Goal: Task Accomplishment & Management: Use online tool/utility

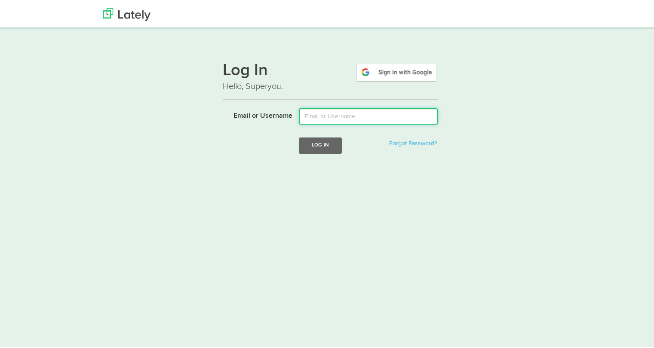
click at [357, 115] on input "Email or Username" at bounding box center [368, 115] width 139 height 16
type input "[PERSON_NAME][EMAIL_ADDRESS][DOMAIN_NAME]"
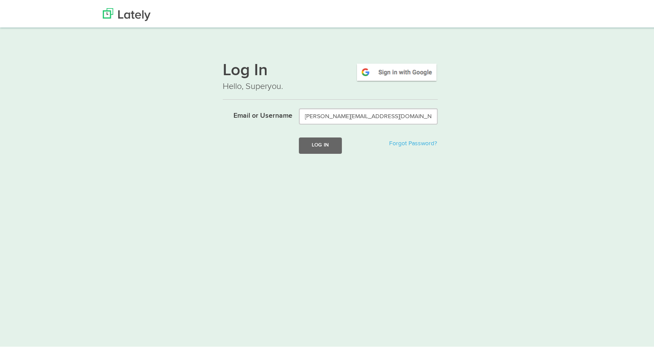
click at [316, 152] on form "Email or Username [PERSON_NAME][EMAIL_ADDRESS][DOMAIN_NAME] Log In Forgot Passw…" at bounding box center [330, 136] width 215 height 58
click at [316, 150] on button "Log In" at bounding box center [320, 144] width 43 height 16
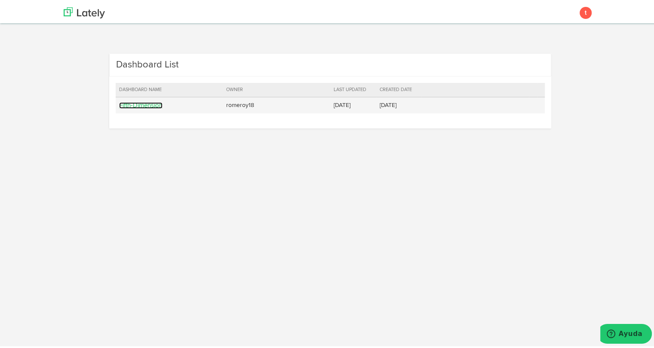
click at [141, 101] on link "Fifth-Dimension" at bounding box center [140, 104] width 43 height 6
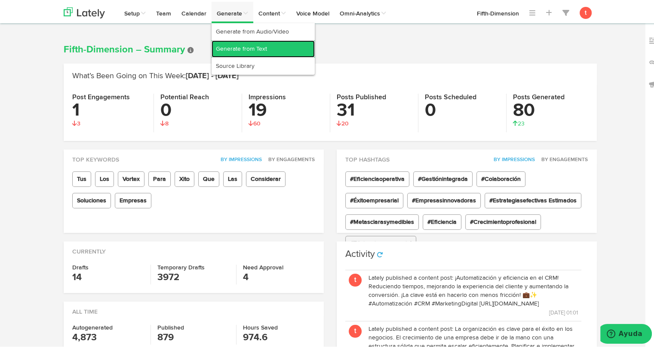
click at [243, 49] on link "Generate from Text" at bounding box center [263, 47] width 103 height 17
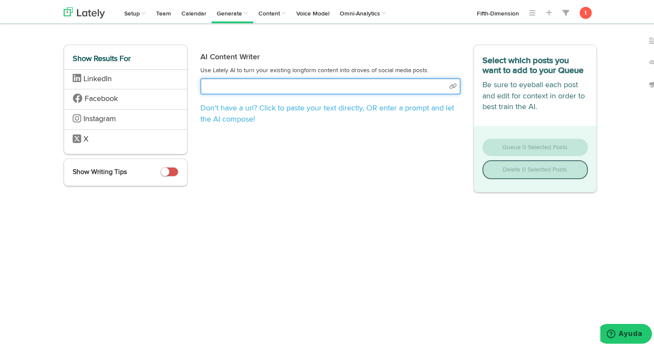
click at [323, 78] on input "text" at bounding box center [330, 85] width 260 height 16
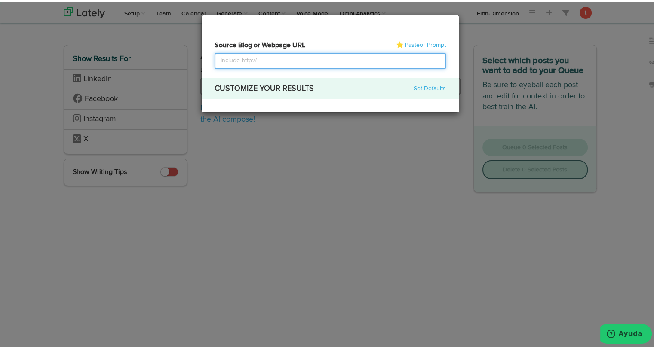
select select "academic"
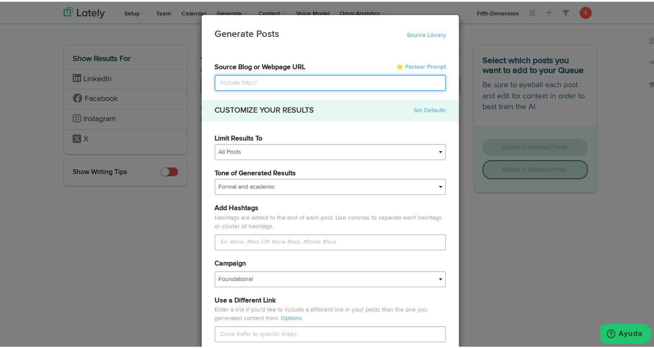
paste input "https://www.vortexba.com/es-pr/posts/escalar-sin-perder-el-control-el-reto-de-l…"
type input "https://www.vortexba.com/es-pr/posts/escalar-sin-perder-el-control-el-reto-de-l…"
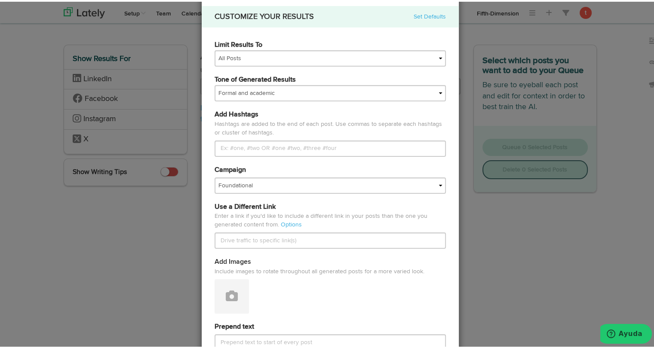
scroll to position [95, 0]
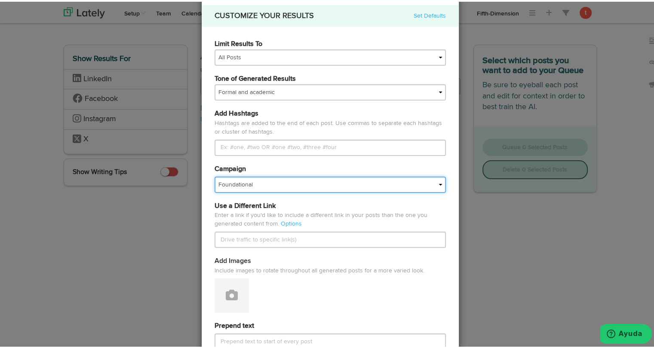
click at [334, 187] on select "Foundational Fresh Assets IMPORTED Industrias VBA Medula Mojica VBA <> GC VBA <…" at bounding box center [330, 183] width 231 height 16
select select "67a66d21166803e04be07e7f"
click at [215, 175] on select "Foundational Fresh Assets IMPORTED Industrias VBA Medula Mojica VBA <> GC VBA <…" at bounding box center [330, 183] width 231 height 16
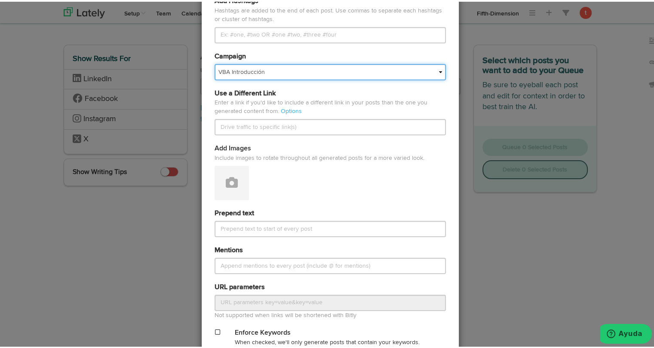
scroll to position [208, 0]
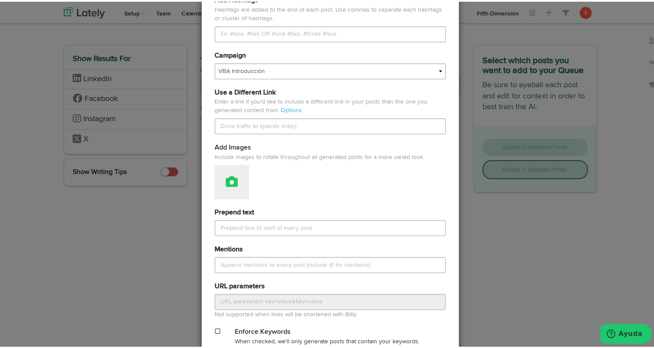
click at [231, 190] on button at bounding box center [232, 180] width 34 height 34
click at [231, 202] on link "Attach Images from Lately" at bounding box center [255, 209] width 81 height 14
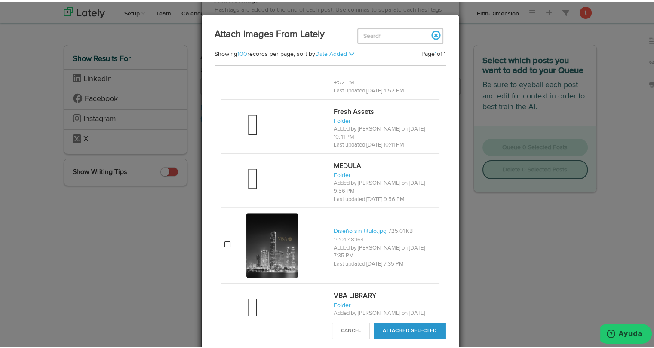
scroll to position [729, 0]
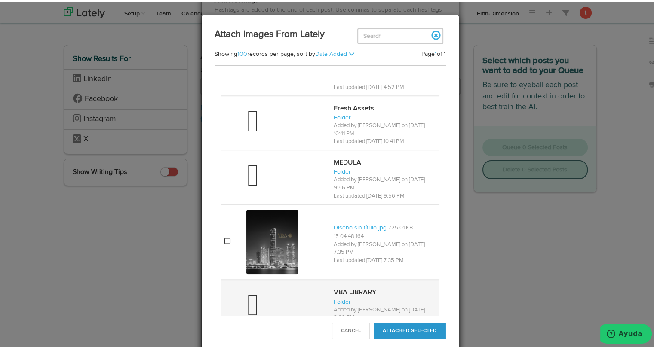
click at [263, 278] on td at bounding box center [286, 305] width 87 height 54
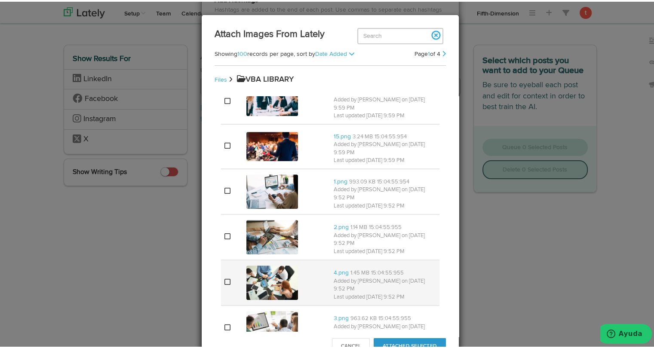
scroll to position [602, 0]
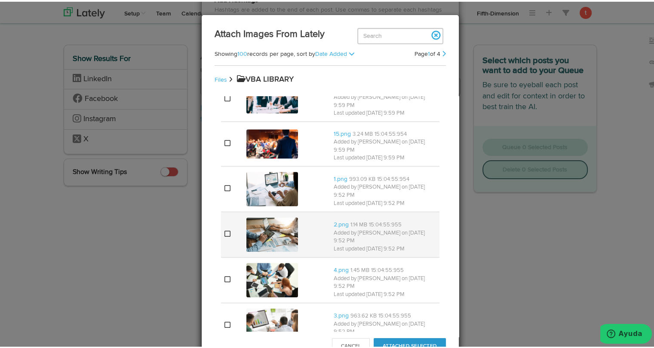
click at [262, 216] on img at bounding box center [272, 233] width 52 height 34
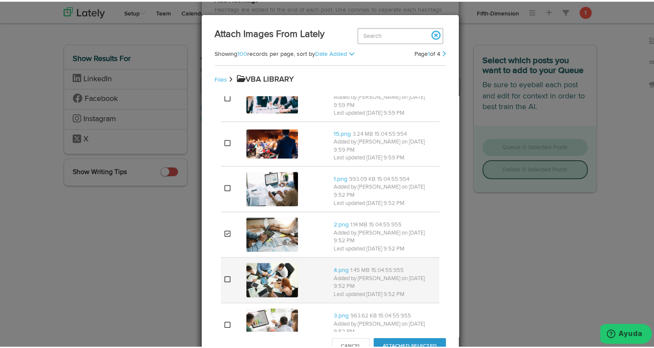
click at [261, 261] on img at bounding box center [272, 278] width 52 height 34
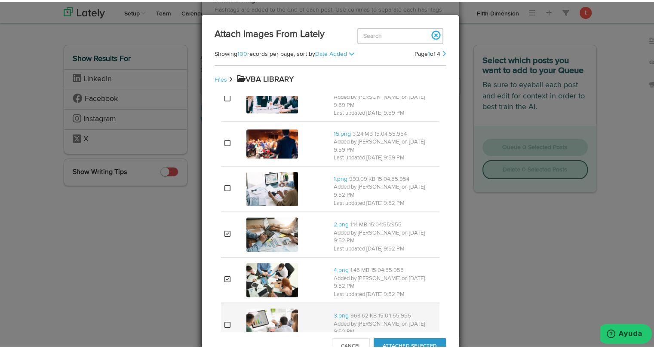
click at [252, 307] on img at bounding box center [272, 324] width 52 height 34
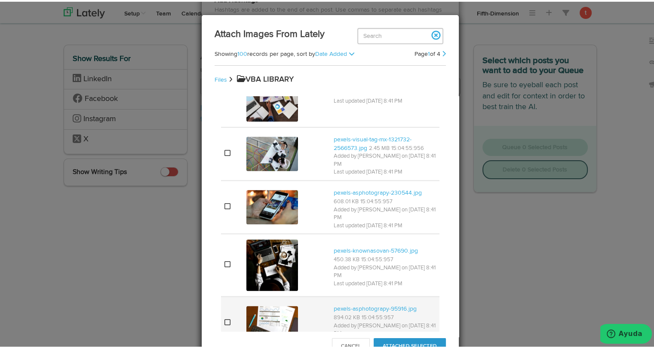
scroll to position [1165, 0]
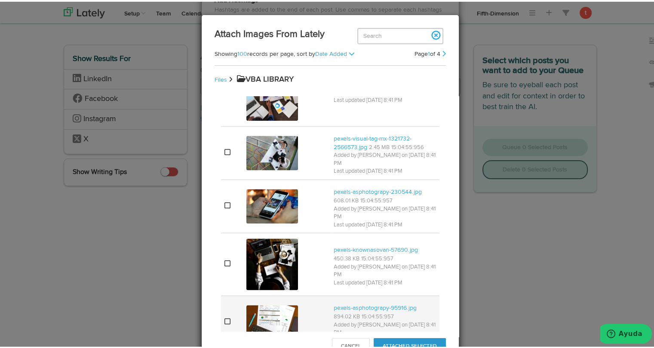
click at [270, 304] on img at bounding box center [272, 321] width 52 height 34
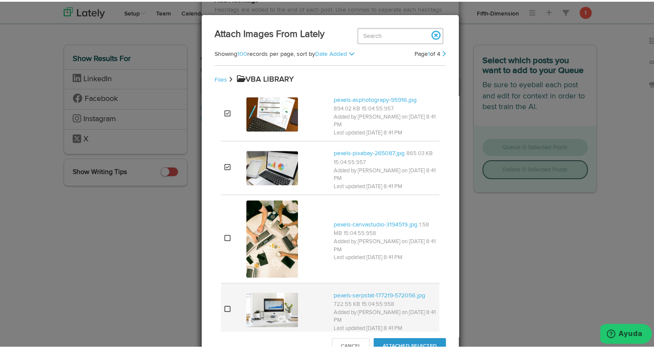
scroll to position [1374, 0]
click at [273, 291] on img at bounding box center [272, 308] width 52 height 34
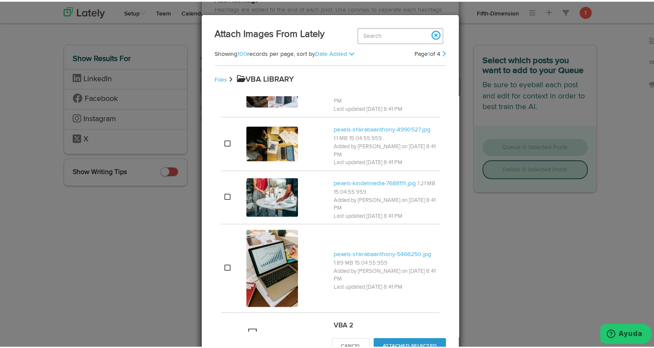
scroll to position [1892, 0]
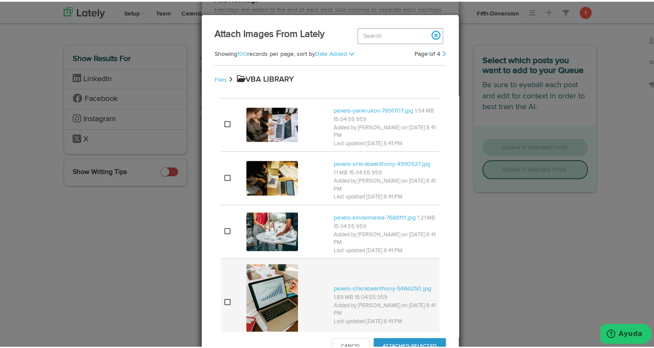
click at [273, 263] on img at bounding box center [272, 301] width 52 height 77
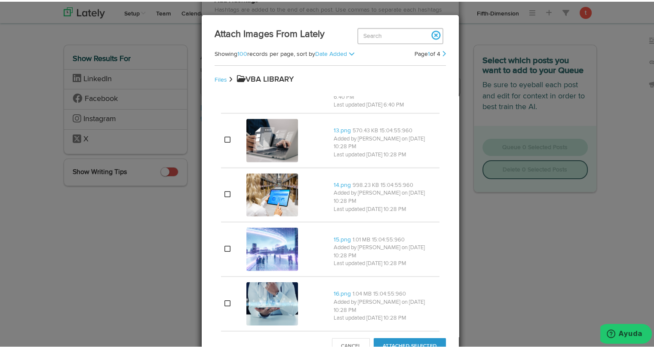
scroll to position [2181, 0]
click at [273, 280] on img at bounding box center [272, 301] width 52 height 43
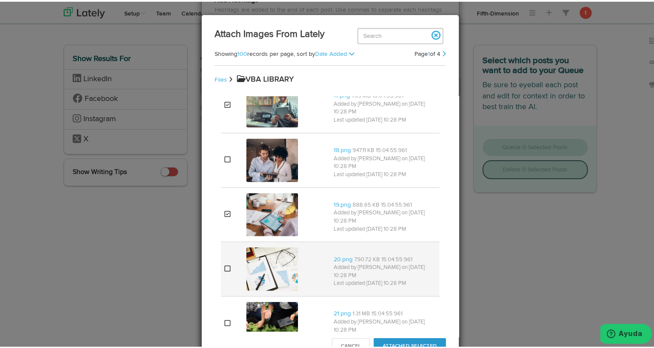
scroll to position [2434, 0]
click at [269, 246] on img at bounding box center [272, 267] width 52 height 43
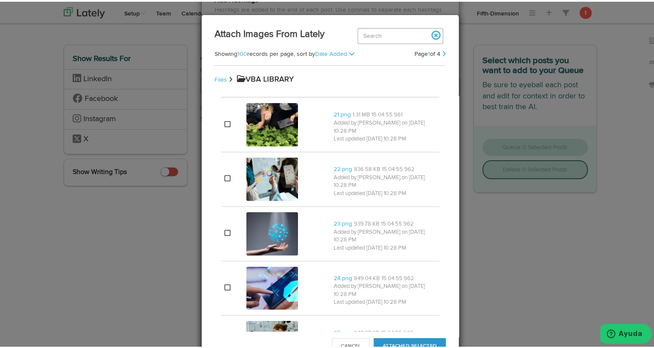
scroll to position [2633, 0]
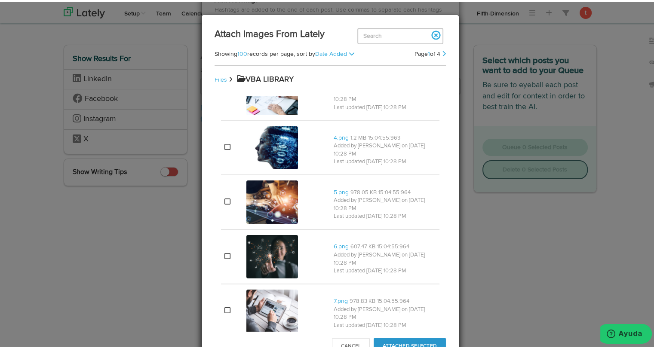
scroll to position [3053, 0]
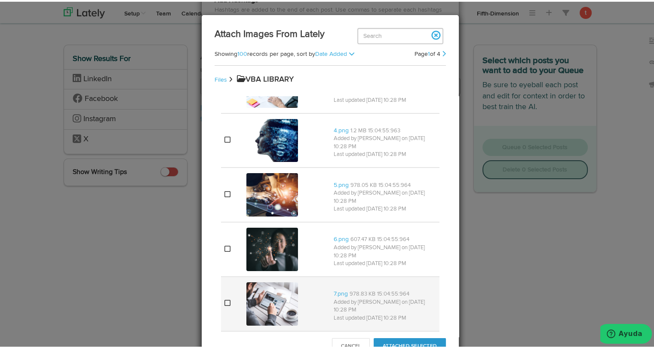
click at [274, 281] on img at bounding box center [272, 302] width 52 height 43
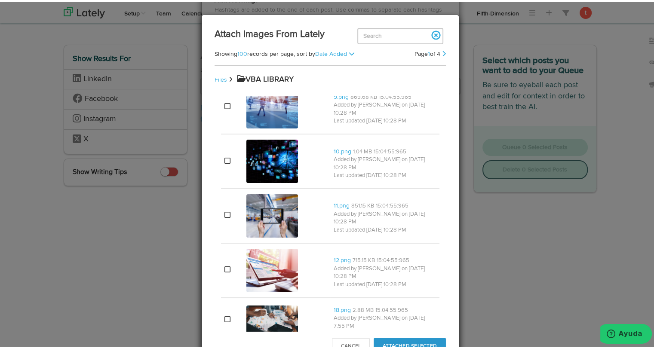
scroll to position [3359, 0]
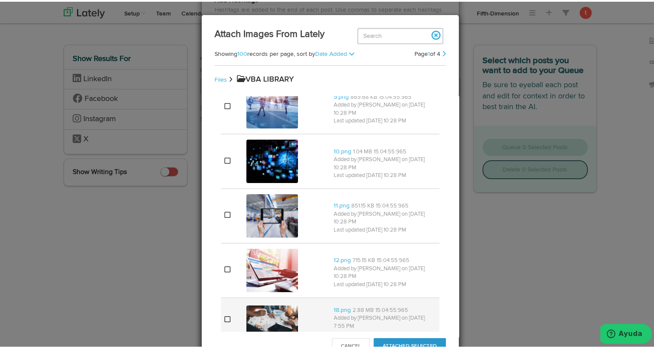
click at [287, 304] on img at bounding box center [272, 318] width 52 height 29
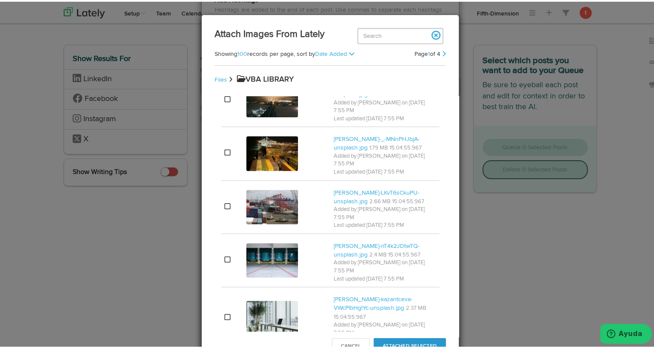
scroll to position [3825, 0]
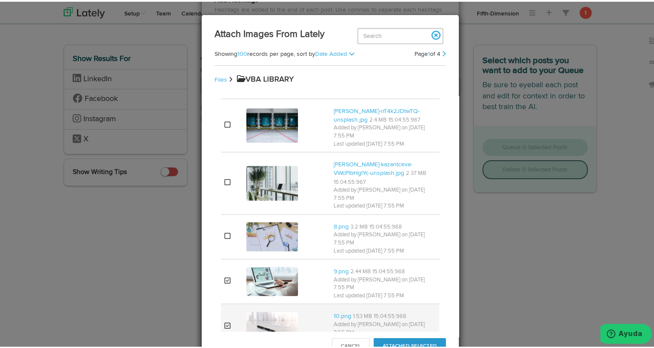
scroll to position [3961, 0]
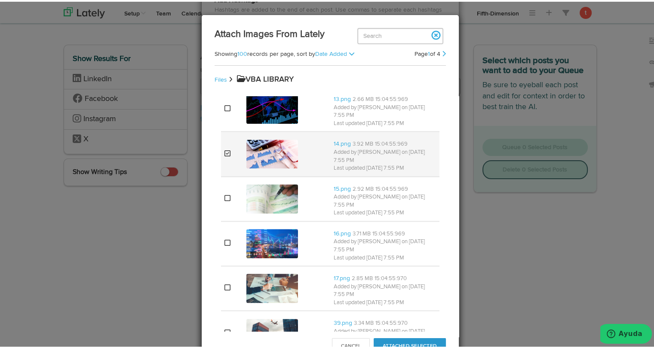
scroll to position [4313, 0]
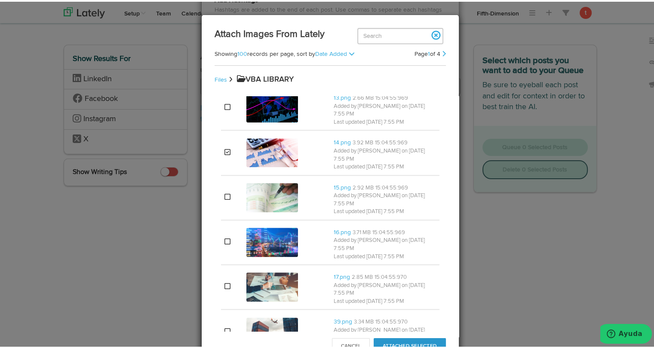
click at [430, 342] on button "Attached Selected" at bounding box center [410, 345] width 72 height 16
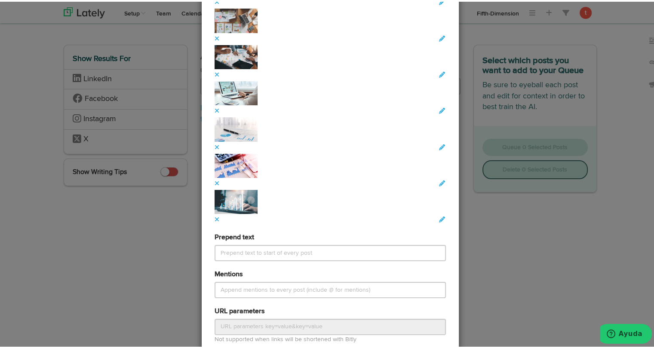
scroll to position [1168, 0]
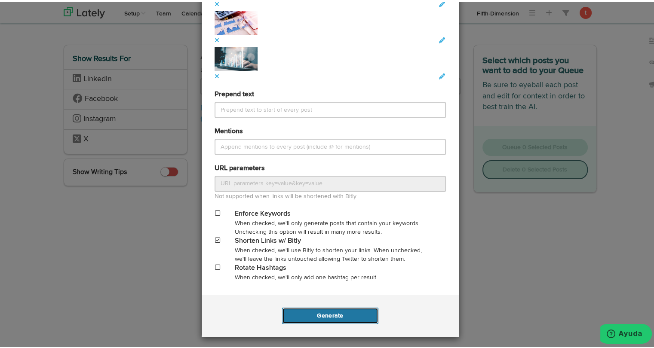
click at [332, 312] on button "Generate" at bounding box center [330, 314] width 96 height 16
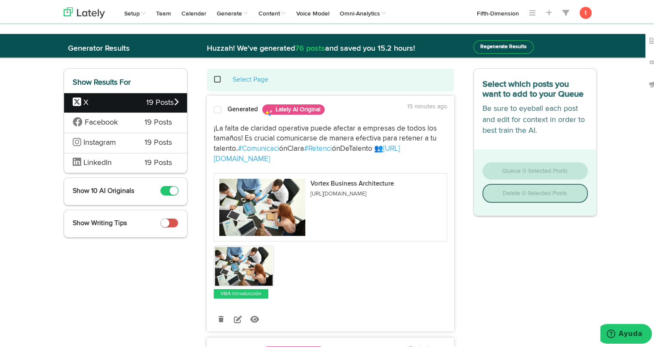
click at [214, 111] on span at bounding box center [218, 108] width 8 height 9
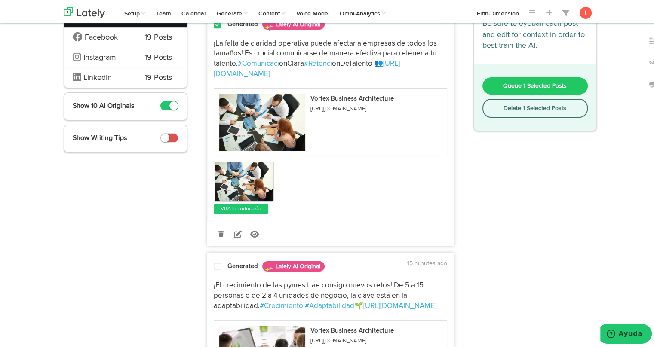
scroll to position [86, 0]
click at [214, 263] on span at bounding box center [218, 265] width 8 height 9
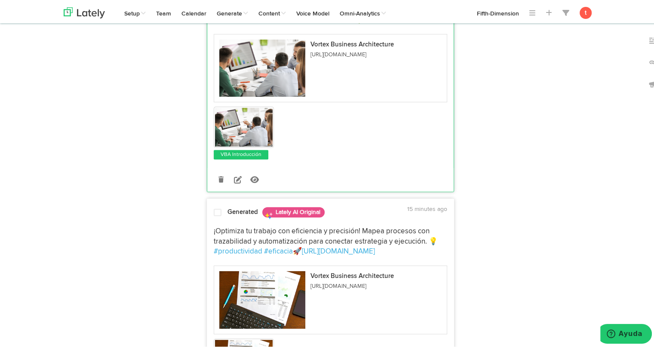
scroll to position [372, 0]
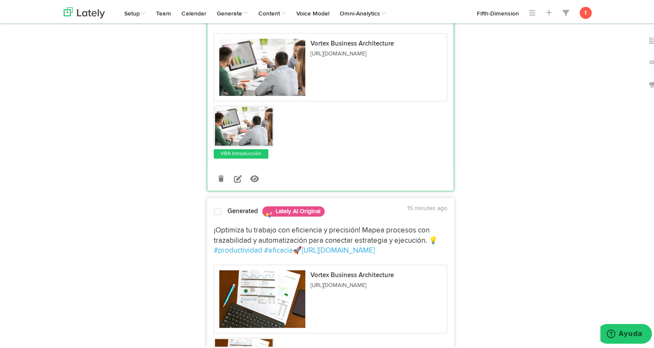
click at [210, 204] on div "Generated Lately AI Original 15 minutes ago" at bounding box center [330, 210] width 246 height 15
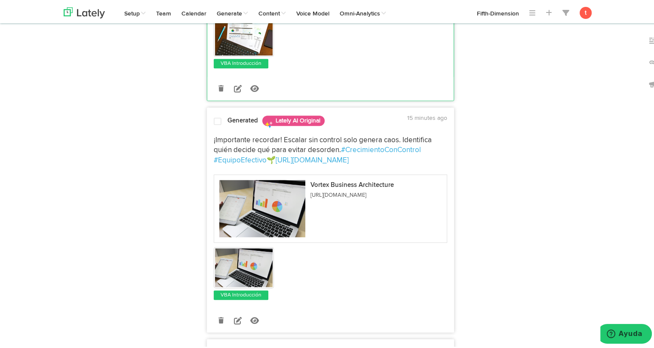
scroll to position [695, 0]
click at [216, 119] on span at bounding box center [218, 120] width 8 height 9
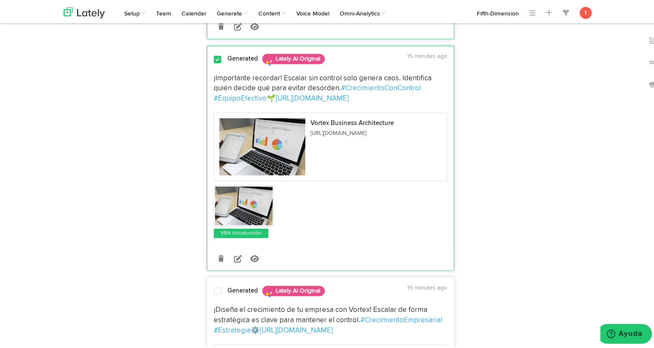
scroll to position [758, 0]
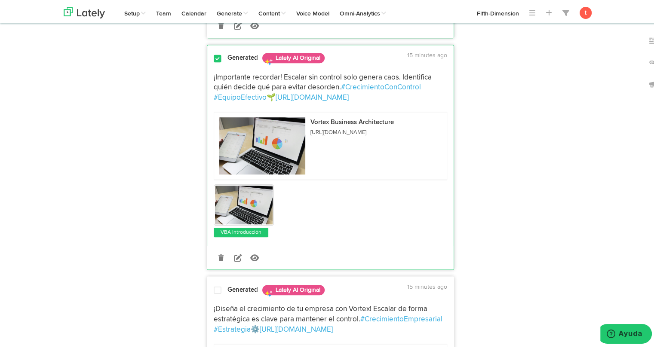
click at [214, 288] on span at bounding box center [218, 289] width 8 height 9
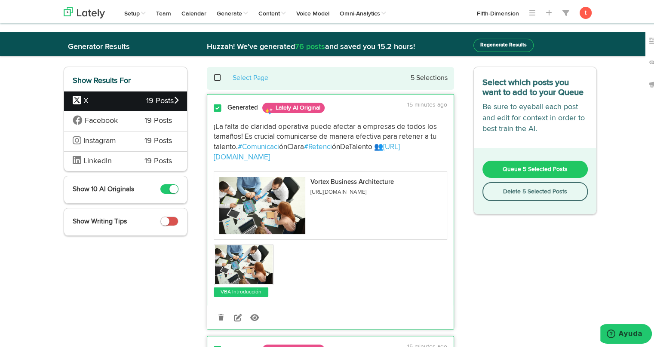
scroll to position [0, 0]
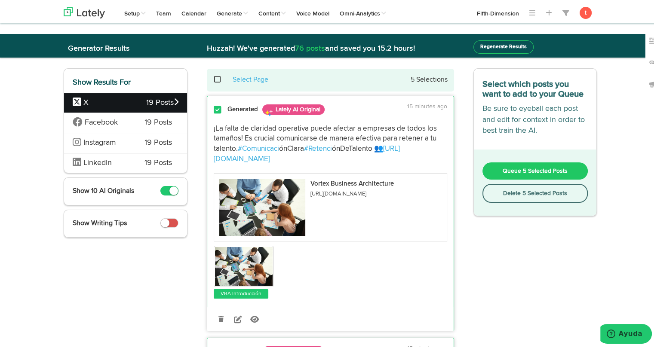
click at [502, 164] on button "Queue 5 Selected Posts" at bounding box center [535, 169] width 106 height 17
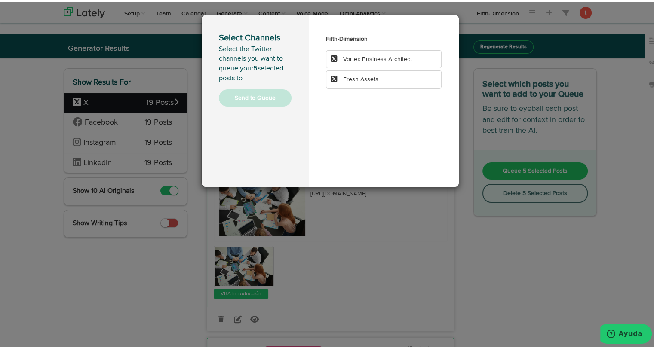
click at [361, 56] on span "Vortex Business Architect" at bounding box center [377, 58] width 69 height 6
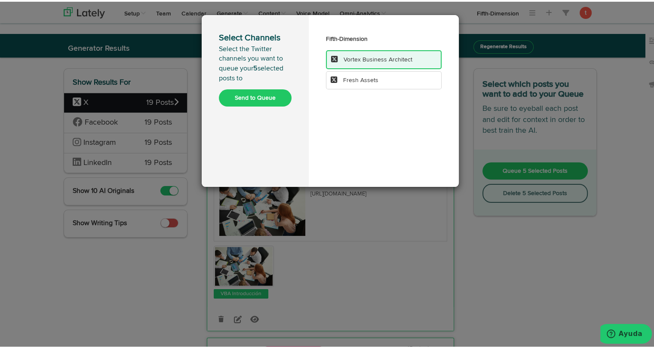
click at [253, 97] on button "Send to Queue" at bounding box center [255, 96] width 73 height 17
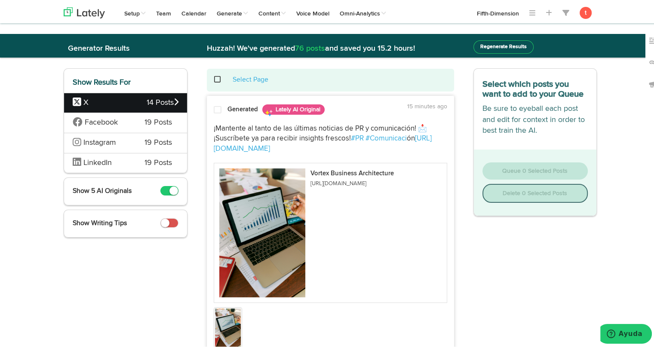
click at [108, 117] on span "Facebook" at bounding box center [101, 121] width 33 height 8
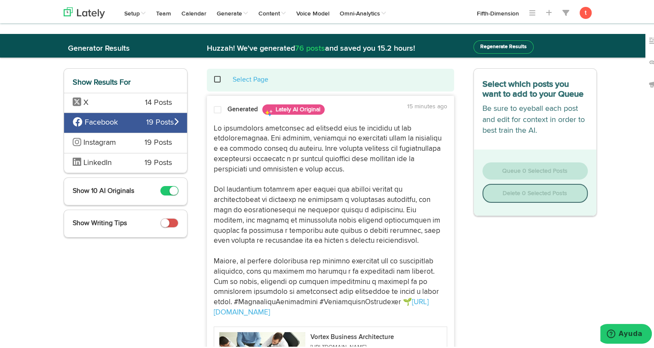
click at [214, 108] on span at bounding box center [218, 108] width 8 height 9
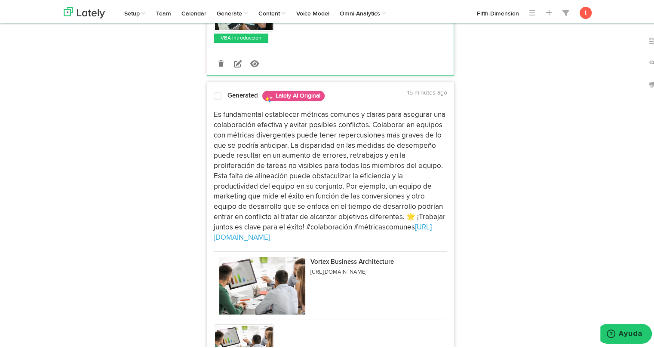
scroll to position [420, 0]
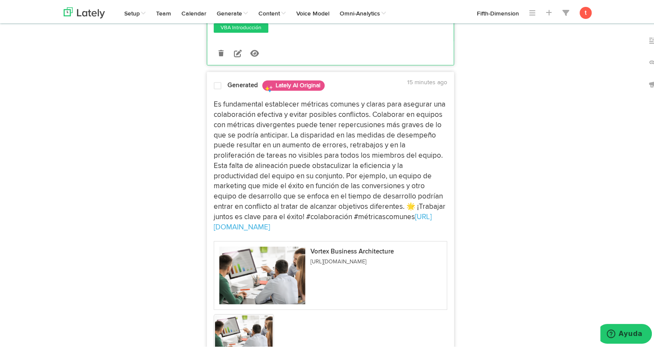
click at [214, 87] on span at bounding box center [218, 84] width 8 height 9
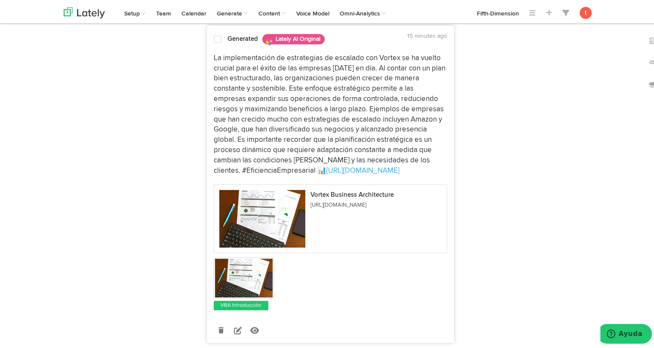
click at [215, 69] on p "La implementación de estrategias de escalado con Vortex se ha vuelto crucial pa…" at bounding box center [330, 113] width 233 height 123
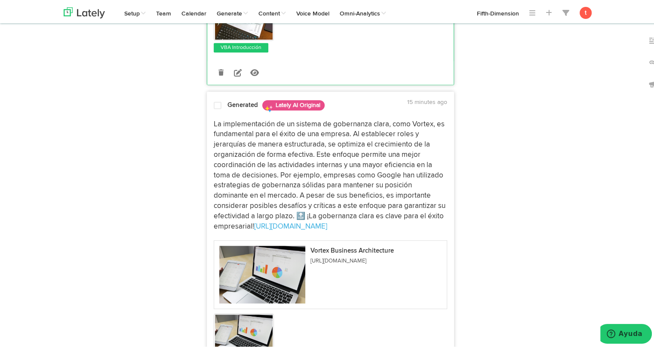
scroll to position [1074, 0]
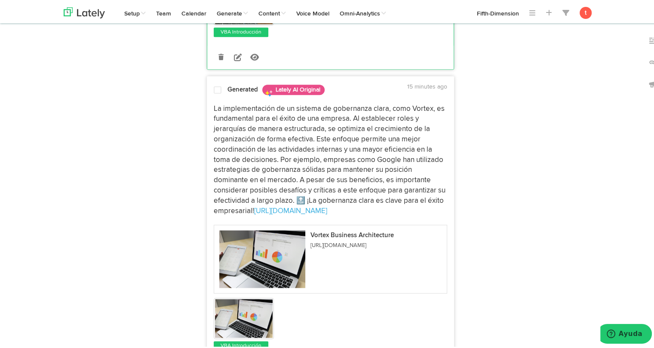
click at [211, 84] on div at bounding box center [217, 90] width 21 height 12
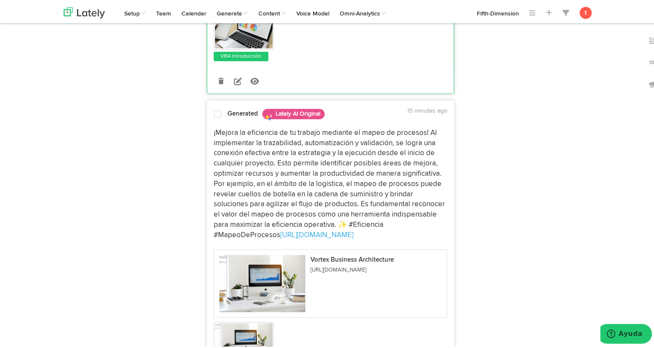
scroll to position [1366, 0]
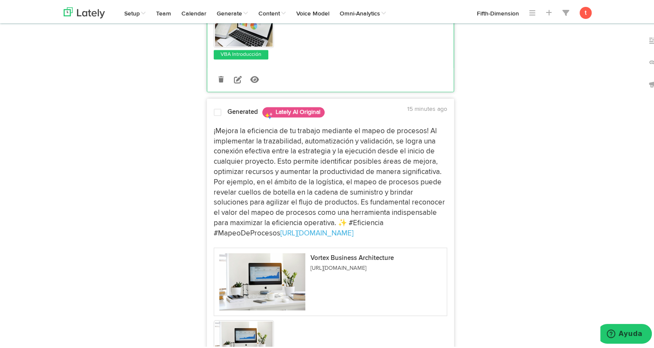
click at [214, 107] on span at bounding box center [218, 111] width 8 height 9
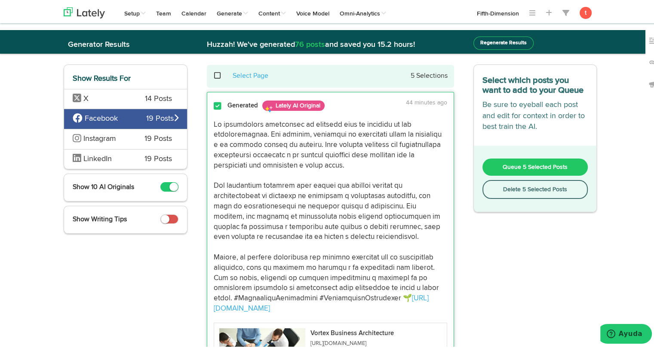
scroll to position [0, 0]
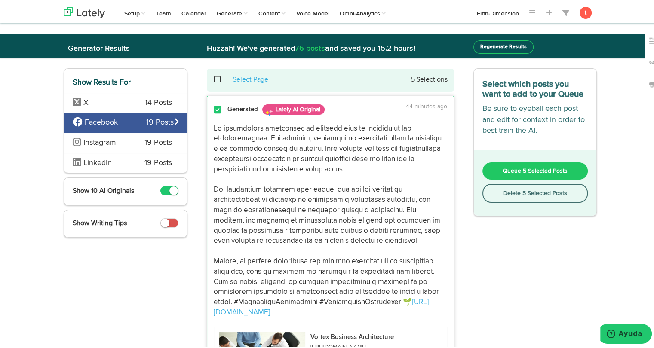
click at [514, 164] on button "Queue 5 Selected Posts" at bounding box center [535, 169] width 106 height 17
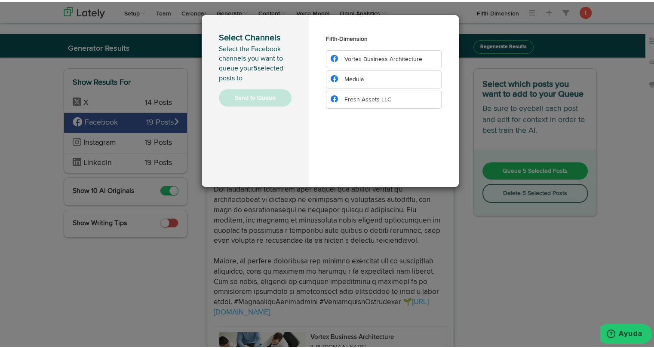
click at [358, 60] on span "Vortex Business Architecture" at bounding box center [383, 58] width 78 height 6
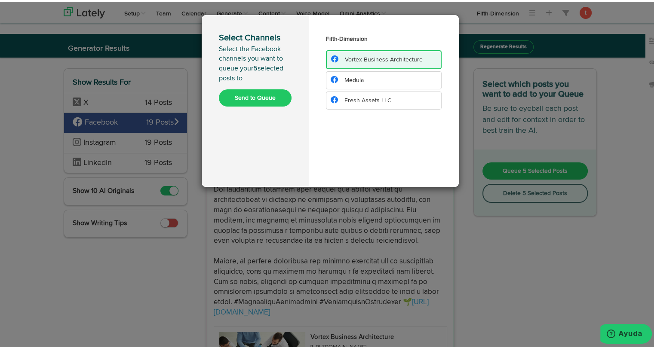
click at [253, 98] on button "Send to Queue" at bounding box center [255, 96] width 73 height 17
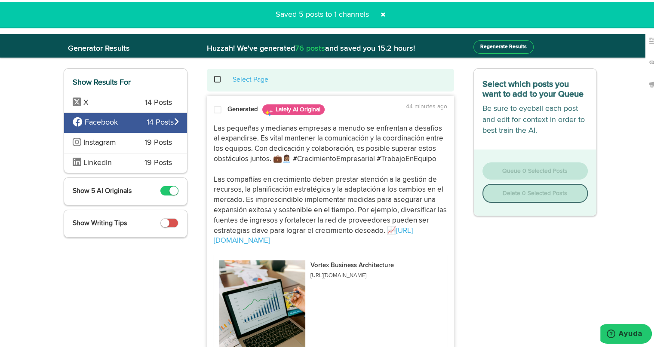
click at [155, 140] on span "19 Posts" at bounding box center [158, 141] width 28 height 11
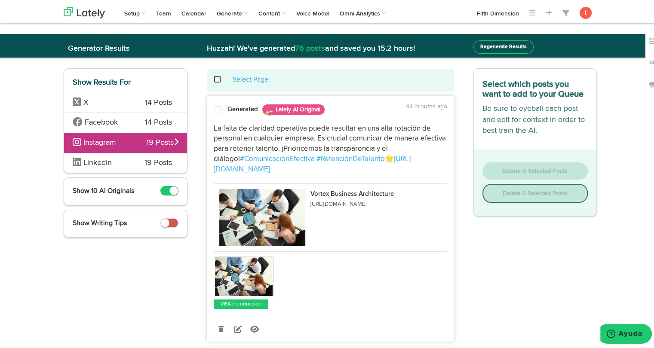
click at [214, 106] on span at bounding box center [218, 108] width 8 height 9
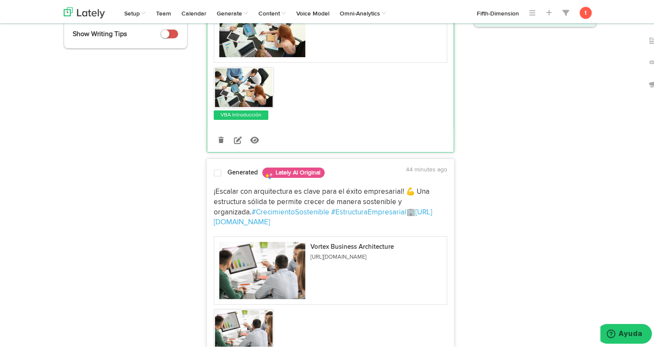
click at [249, 185] on p "¡Escalar con arquitectura es clave para el éxito empresarial! 💪 Una estructura …" at bounding box center [330, 205] width 233 height 41
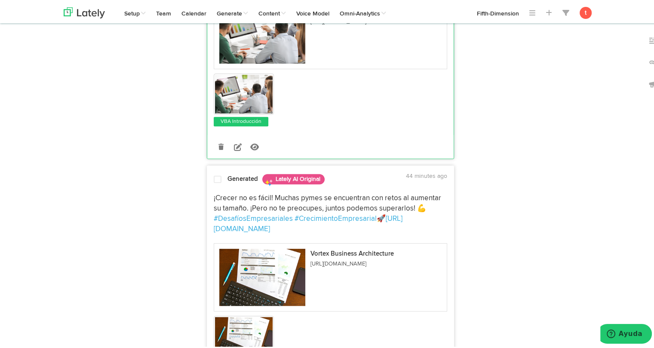
click at [230, 192] on p "¡Crecer no es fácil! Muchas pymes se encuentran con retos al aumentar su tamaño…" at bounding box center [330, 212] width 233 height 41
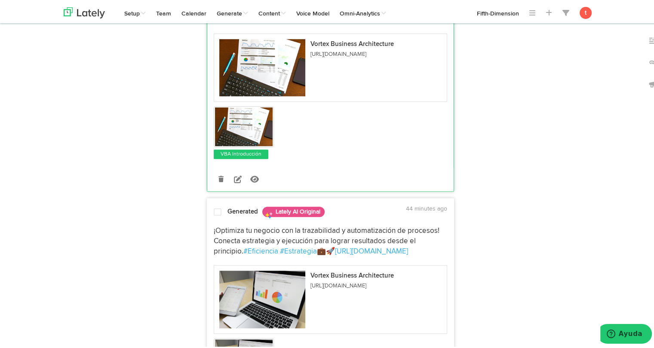
click at [219, 220] on div "¡Optimiza tu negocio con la trazabilidad y automatización de procesos! Conecta …" at bounding box center [330, 305] width 246 height 171
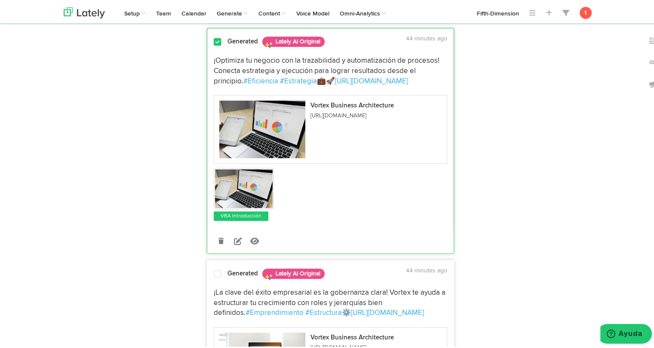
scroll to position [807, 0]
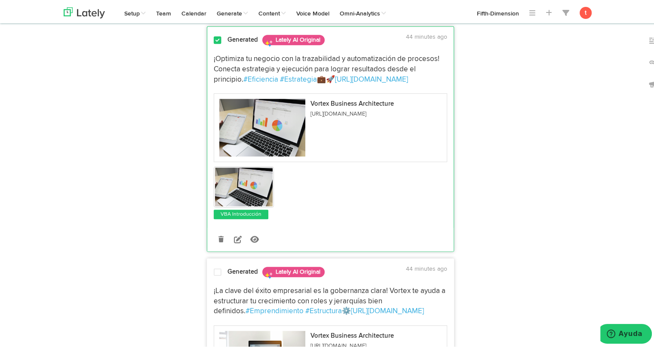
click at [210, 267] on div at bounding box center [217, 273] width 21 height 12
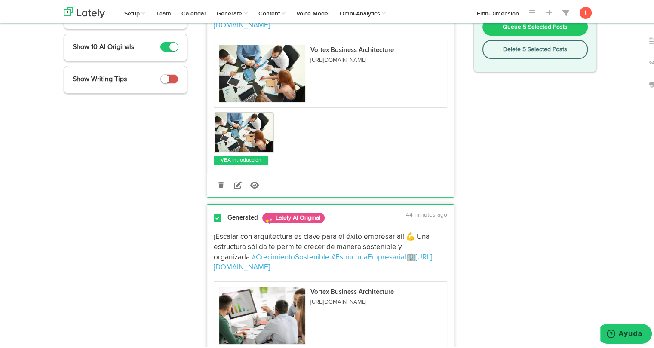
scroll to position [0, 0]
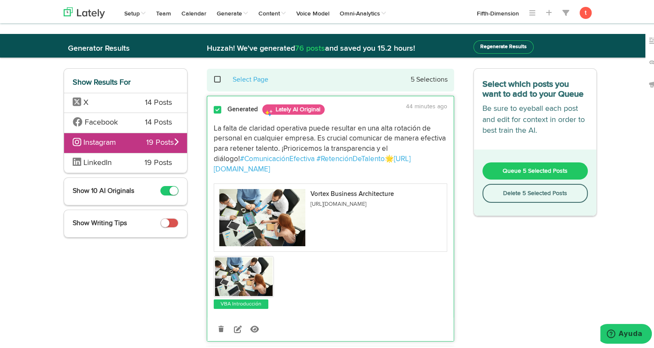
click at [509, 166] on span "Queue 5 Selected Posts" at bounding box center [535, 169] width 65 height 6
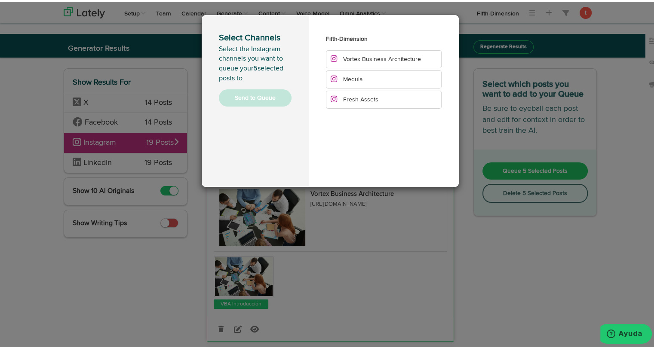
click at [370, 62] on li "Vortex Business Architecture" at bounding box center [384, 58] width 116 height 18
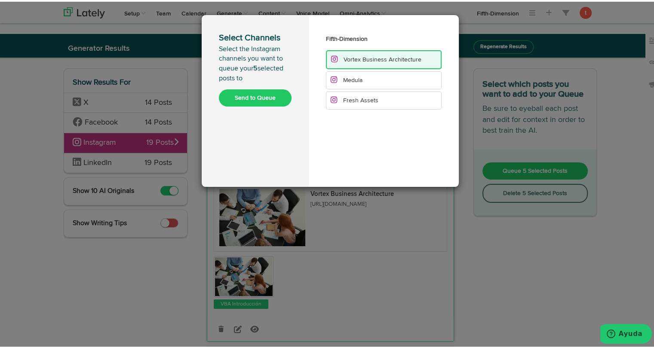
click at [263, 96] on button "Send to Queue" at bounding box center [255, 96] width 73 height 17
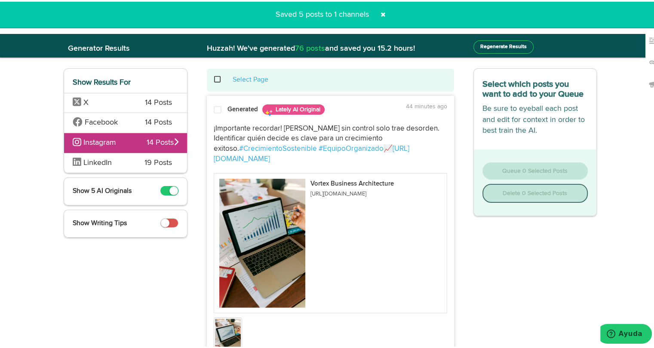
click at [119, 165] on span "LinkedIn" at bounding box center [102, 161] width 59 height 11
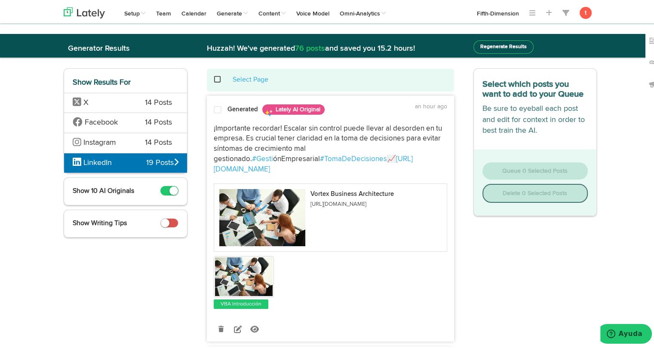
click at [218, 106] on div at bounding box center [217, 110] width 21 height 12
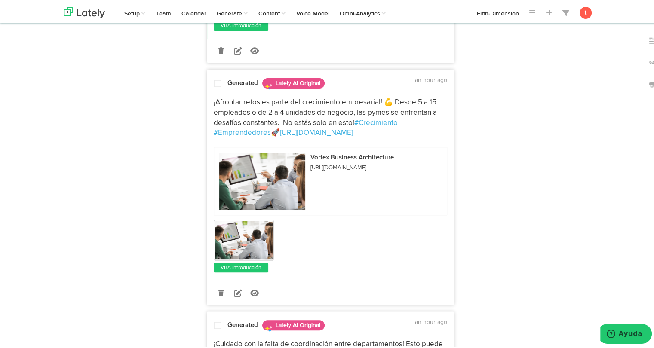
scroll to position [289, 0]
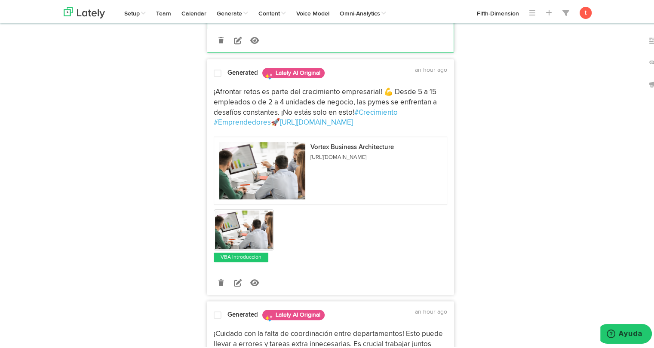
click at [216, 91] on span "¡Afrontar retos es parte del crecimiento empresarial! 💪 Desde 5 a 15 empleados …" at bounding box center [326, 101] width 225 height 28
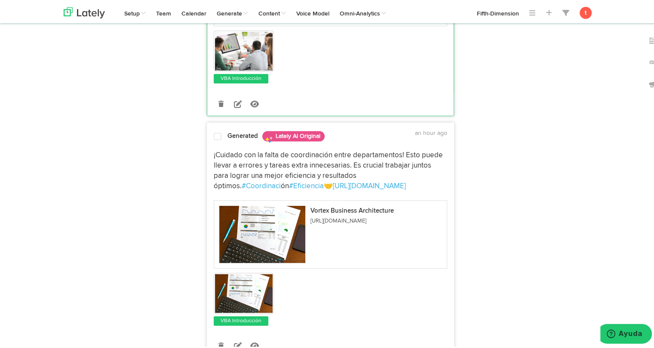
scroll to position [483, 0]
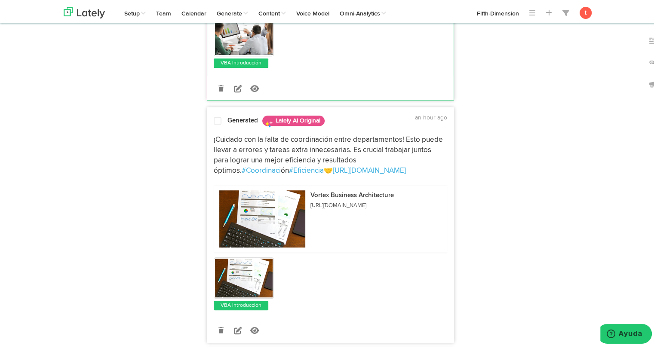
click at [218, 129] on div "¡Cuidado con la falta de coordinación entre departamentos! Esto puede llevar a …" at bounding box center [330, 219] width 246 height 181
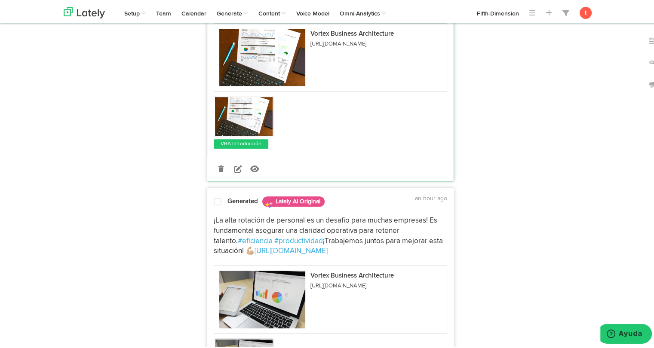
click at [217, 196] on span at bounding box center [218, 200] width 8 height 9
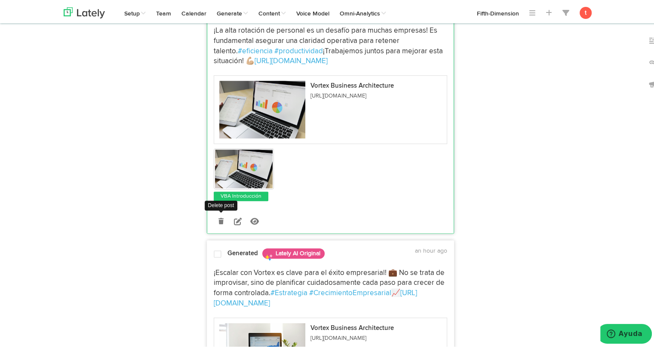
scroll to position [837, 0]
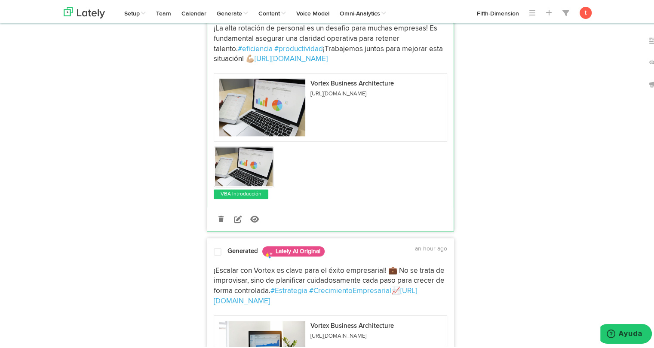
click at [214, 246] on span at bounding box center [218, 250] width 8 height 9
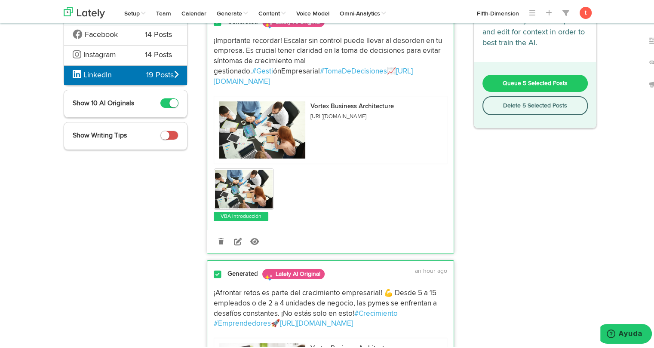
scroll to position [0, 0]
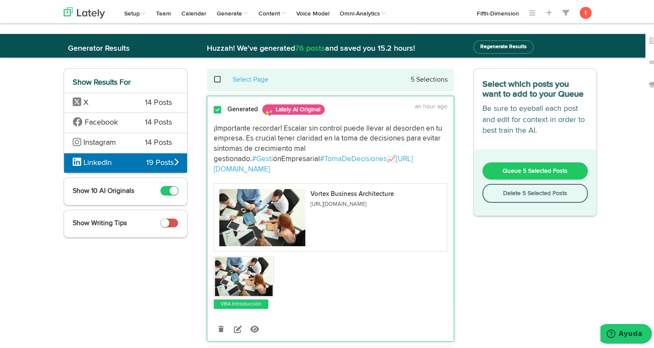
click at [498, 171] on button "Queue 5 Selected Posts" at bounding box center [535, 169] width 106 height 17
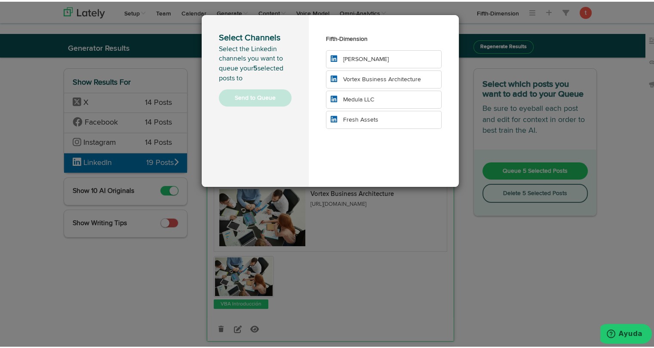
click at [393, 80] on span "Vortex Business Architecture" at bounding box center [382, 78] width 78 height 6
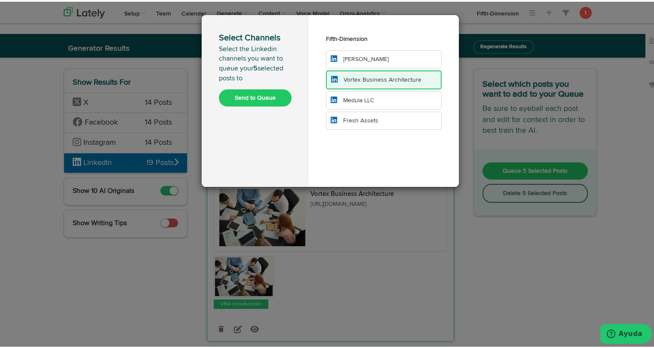
click at [275, 96] on button "Send to Queue" at bounding box center [255, 96] width 73 height 17
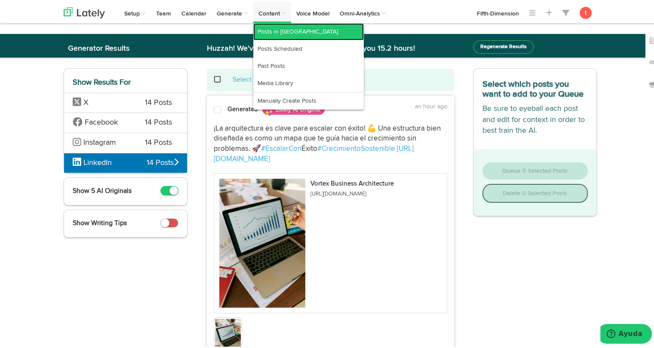
click at [269, 28] on link "Posts in Queue" at bounding box center [308, 30] width 111 height 17
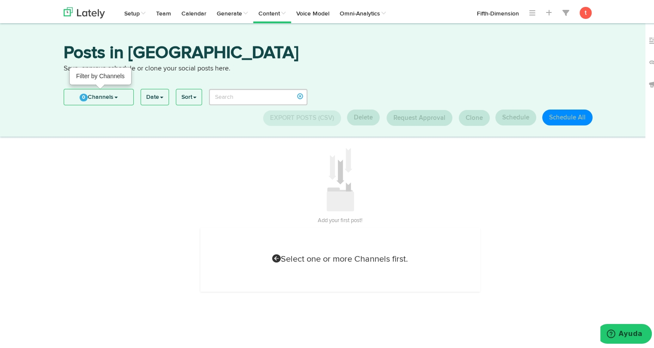
click at [122, 100] on link "0 Channels" at bounding box center [98, 95] width 69 height 15
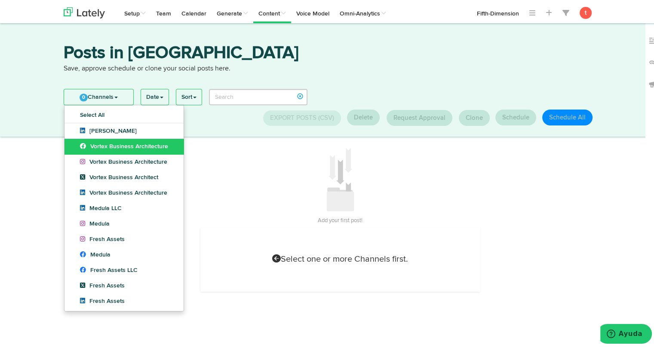
click at [116, 142] on span "Vortex Business Architecture" at bounding box center [124, 145] width 88 height 6
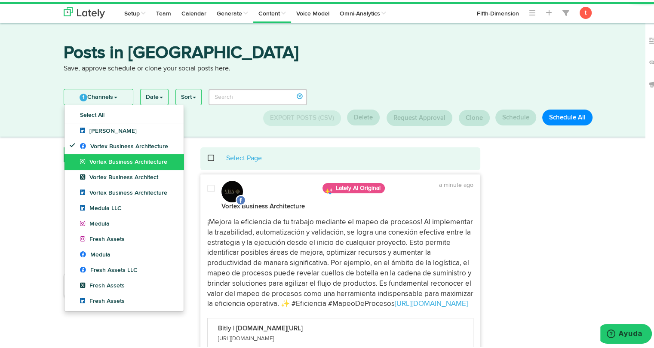
click at [111, 158] on span "Vortex Business Architecture" at bounding box center [123, 160] width 87 height 6
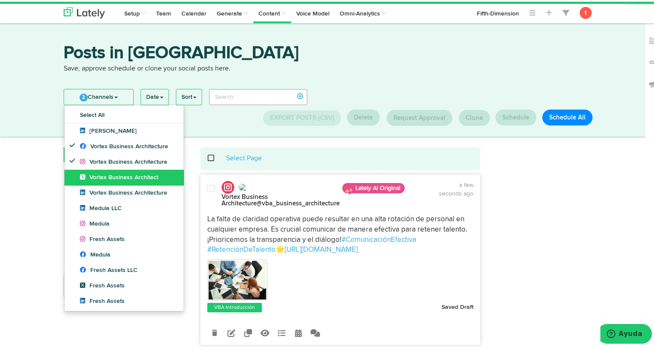
click at [106, 172] on link "Vortex Business Architect" at bounding box center [124, 175] width 119 height 15
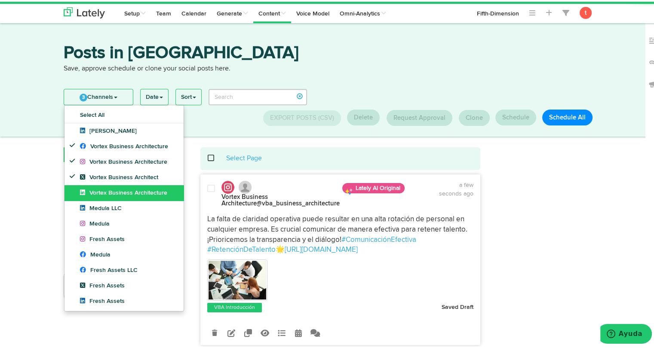
click at [100, 189] on span "Vortex Business Architecture" at bounding box center [123, 191] width 87 height 6
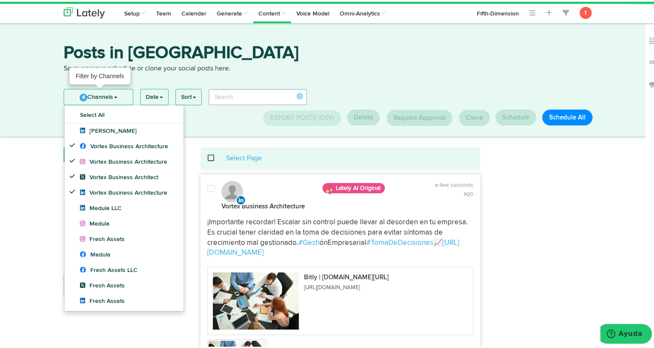
click at [115, 94] on link "4 Channels" at bounding box center [98, 95] width 69 height 15
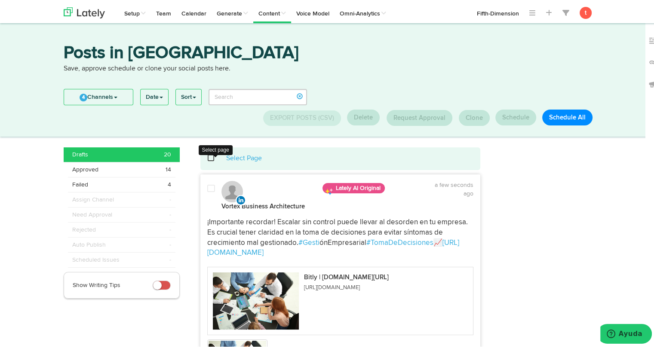
click at [207, 157] on span at bounding box center [216, 157] width 18 height 0
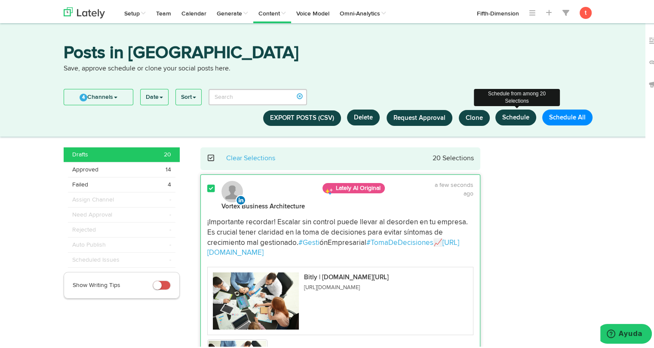
click at [509, 116] on button "Schedule" at bounding box center [515, 116] width 41 height 16
select select "11"
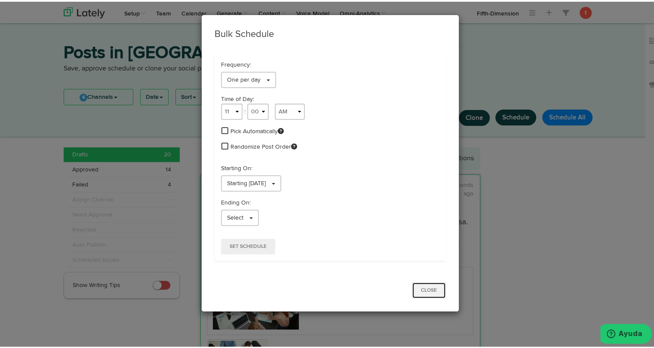
click at [420, 281] on button "Close" at bounding box center [429, 289] width 34 height 16
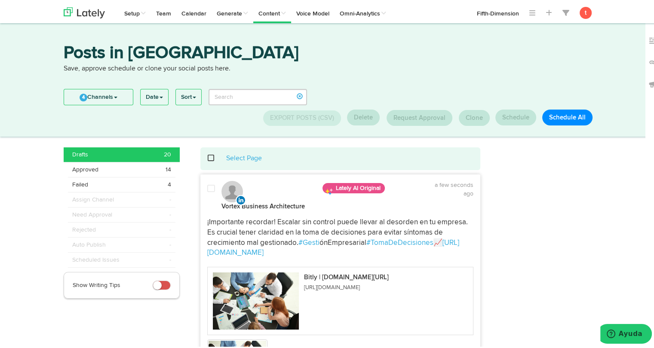
click at [207, 157] on span at bounding box center [216, 157] width 18 height 0
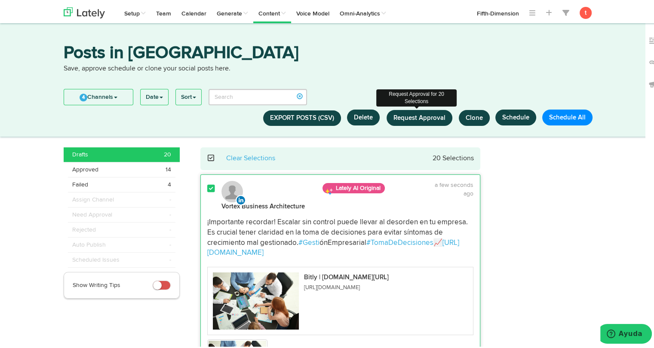
click at [422, 118] on span "Request Approval" at bounding box center [419, 116] width 52 height 6
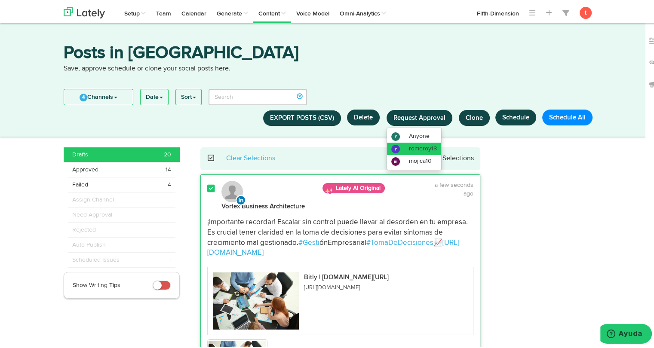
click at [418, 144] on span "romeroy18" at bounding box center [423, 147] width 28 height 6
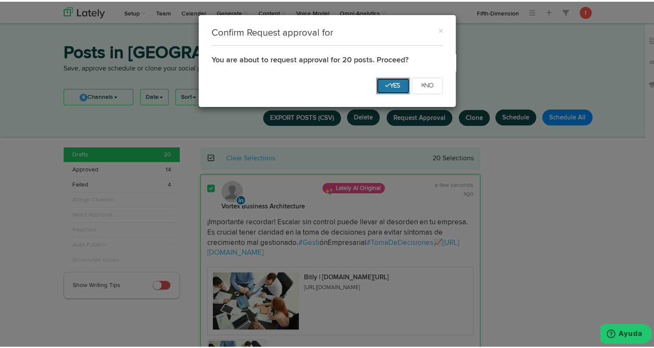
click at [382, 80] on button "Yes" at bounding box center [393, 84] width 34 height 16
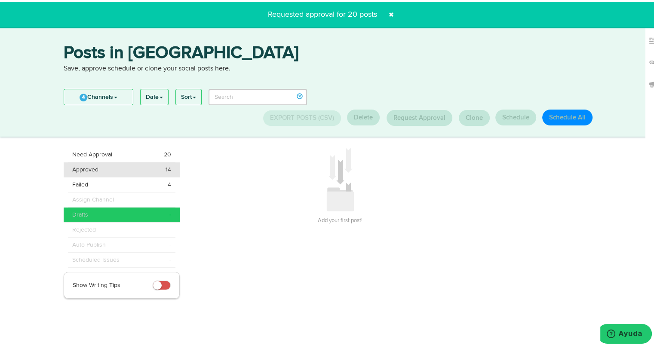
click at [132, 172] on div "Approved 14" at bounding box center [121, 168] width 99 height 9
